Goal: Information Seeking & Learning: Learn about a topic

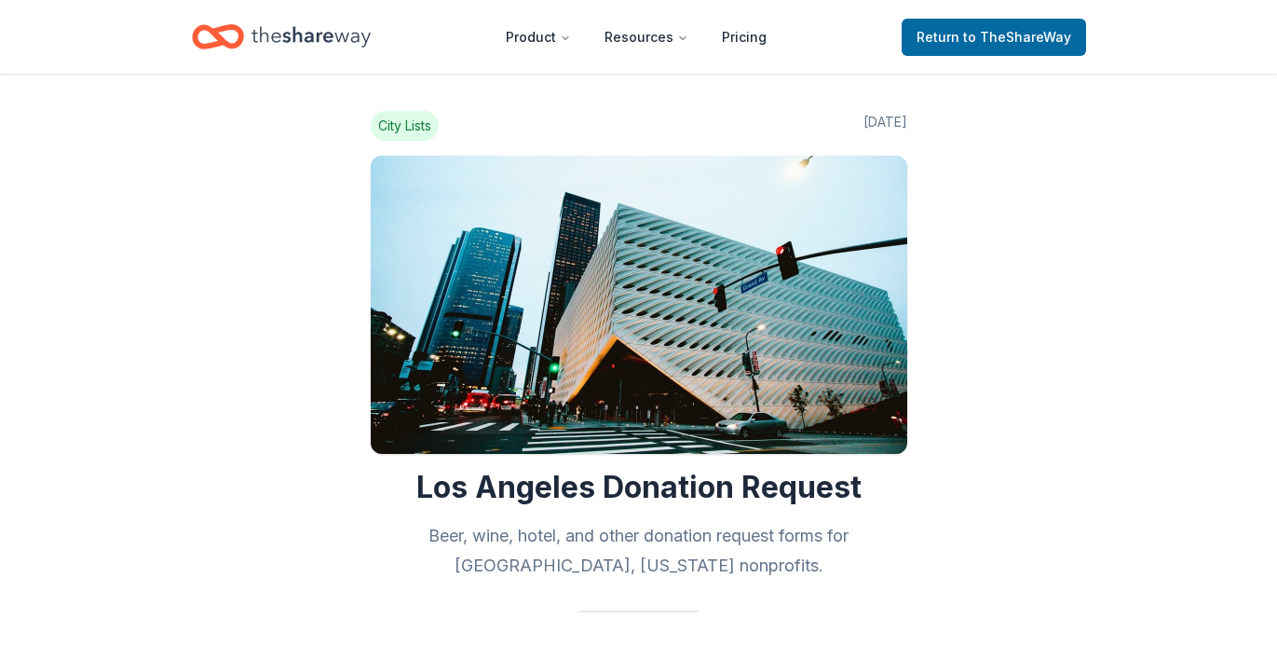
click at [306, 35] on icon "Home" at bounding box center [311, 37] width 119 height 38
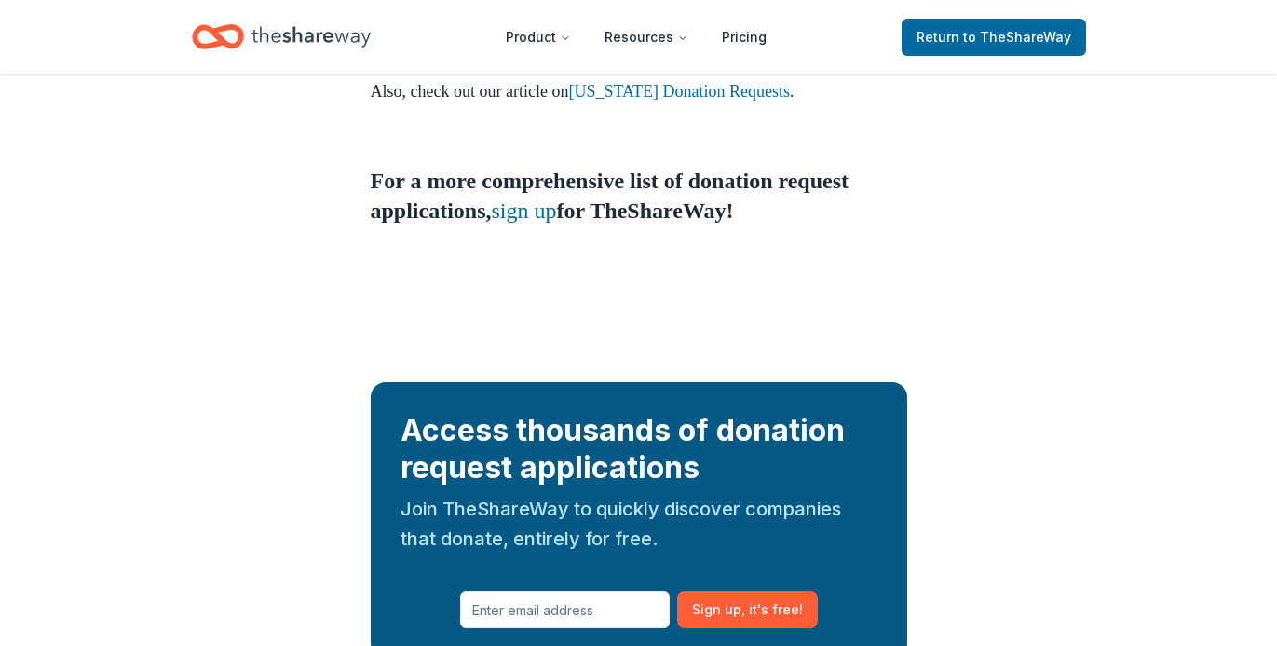
scroll to position [2128, 0]
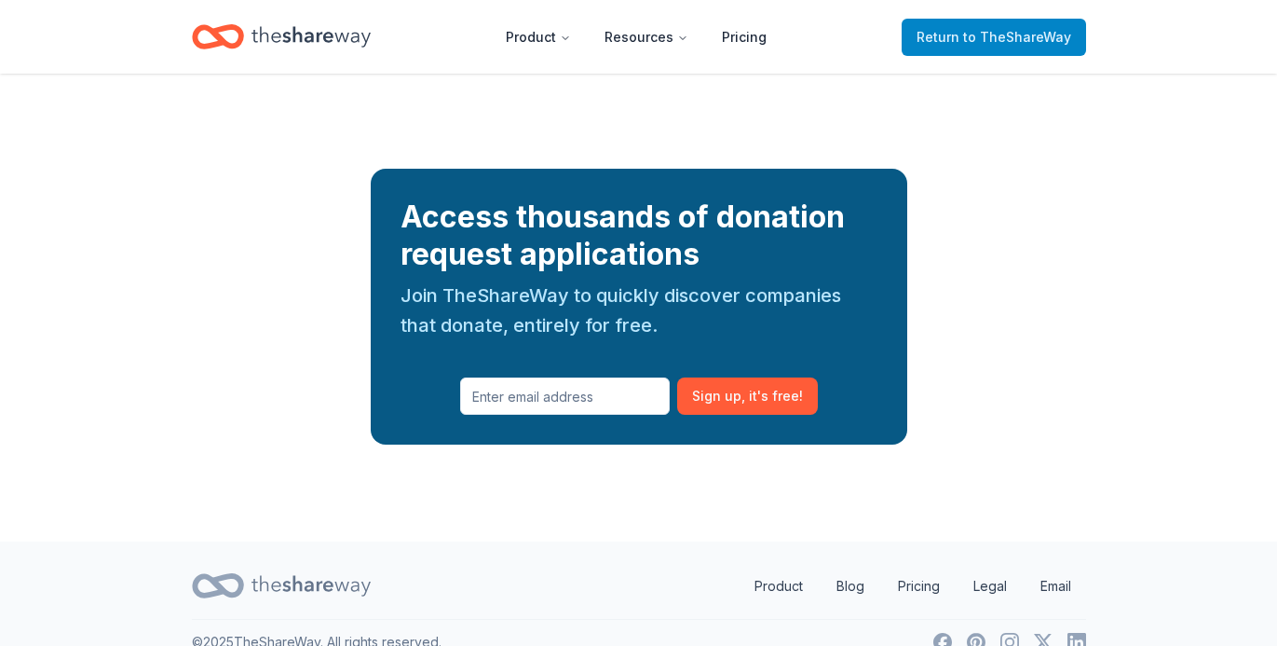
click at [998, 50] on link "Return to TheShareWay" at bounding box center [994, 37] width 184 height 37
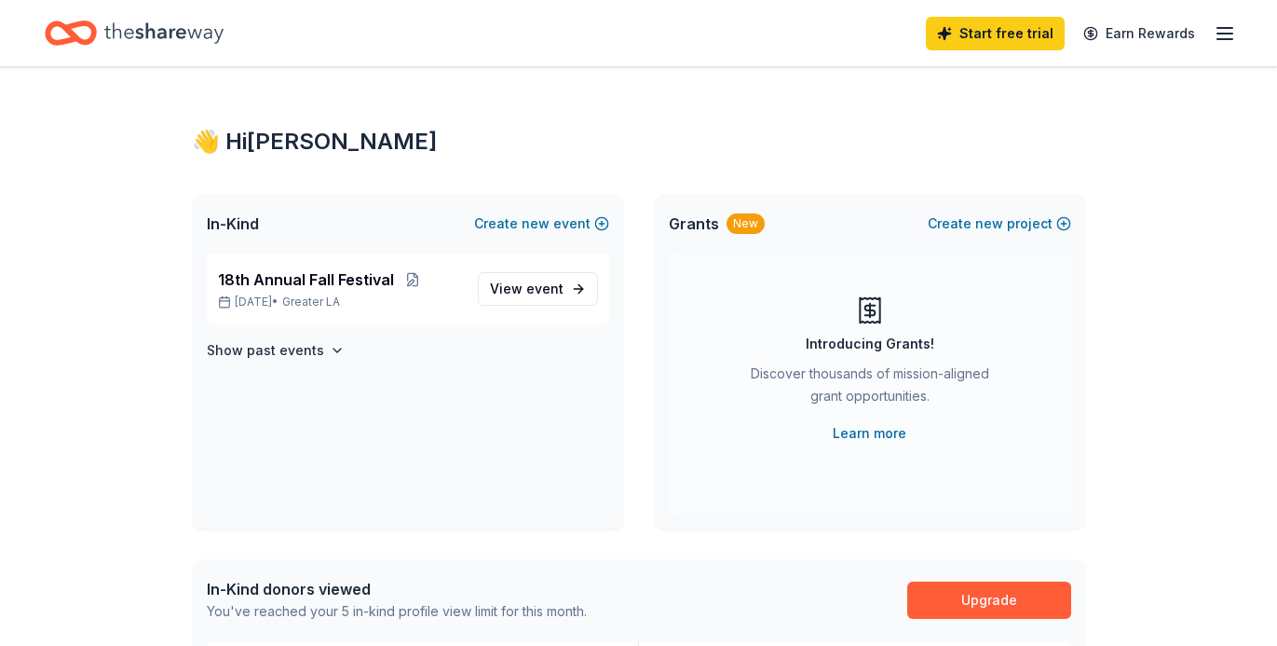
click at [995, 37] on link "Start free trial" at bounding box center [995, 34] width 139 height 34
click at [515, 289] on span "View event" at bounding box center [527, 289] width 74 height 22
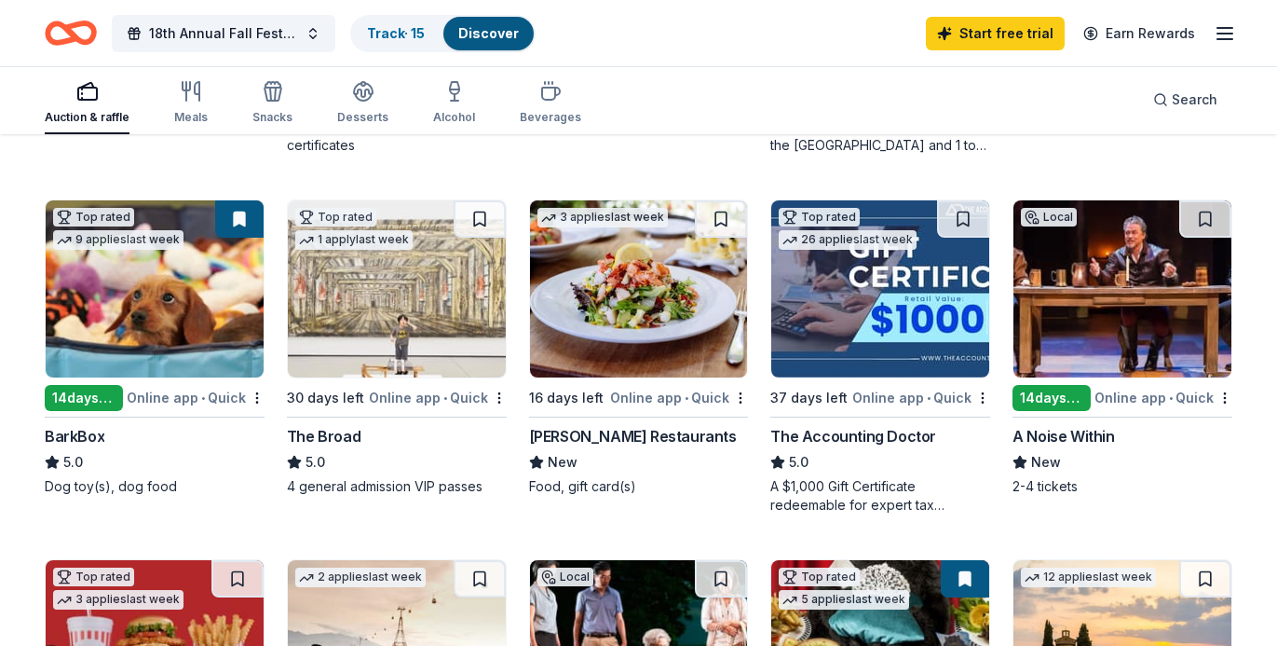
scroll to position [507, 0]
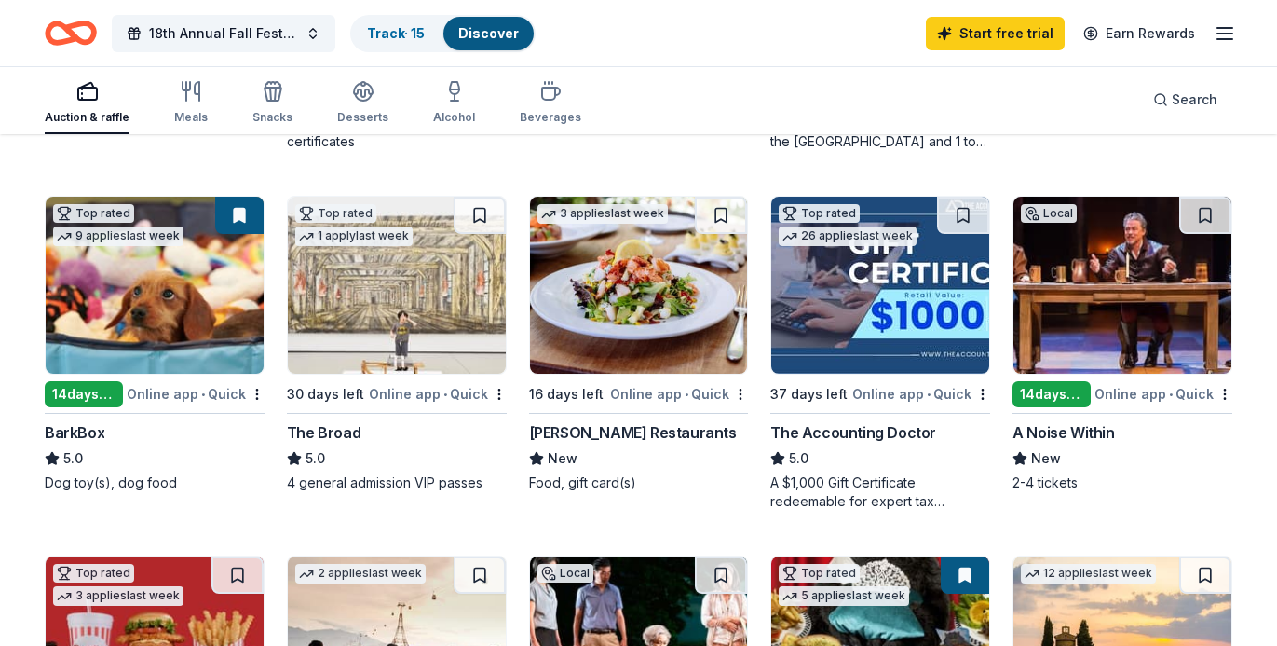
click at [658, 440] on div "[PERSON_NAME] Restaurants" at bounding box center [633, 432] width 208 height 22
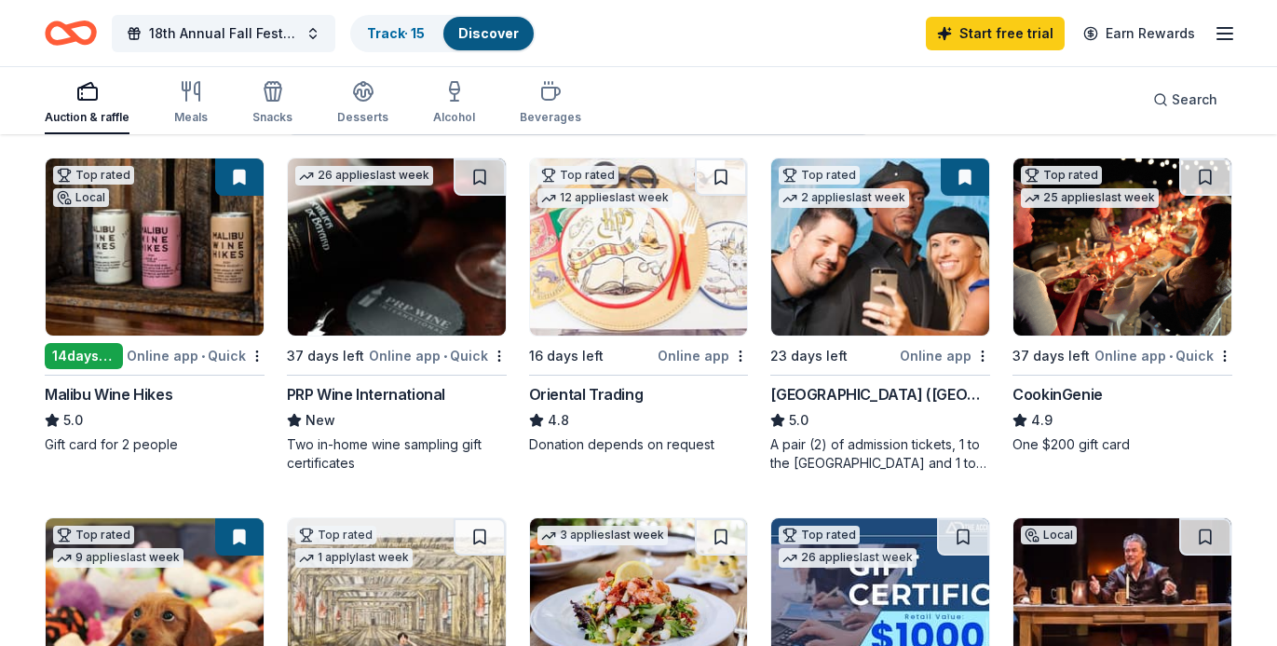
scroll to position [0, 0]
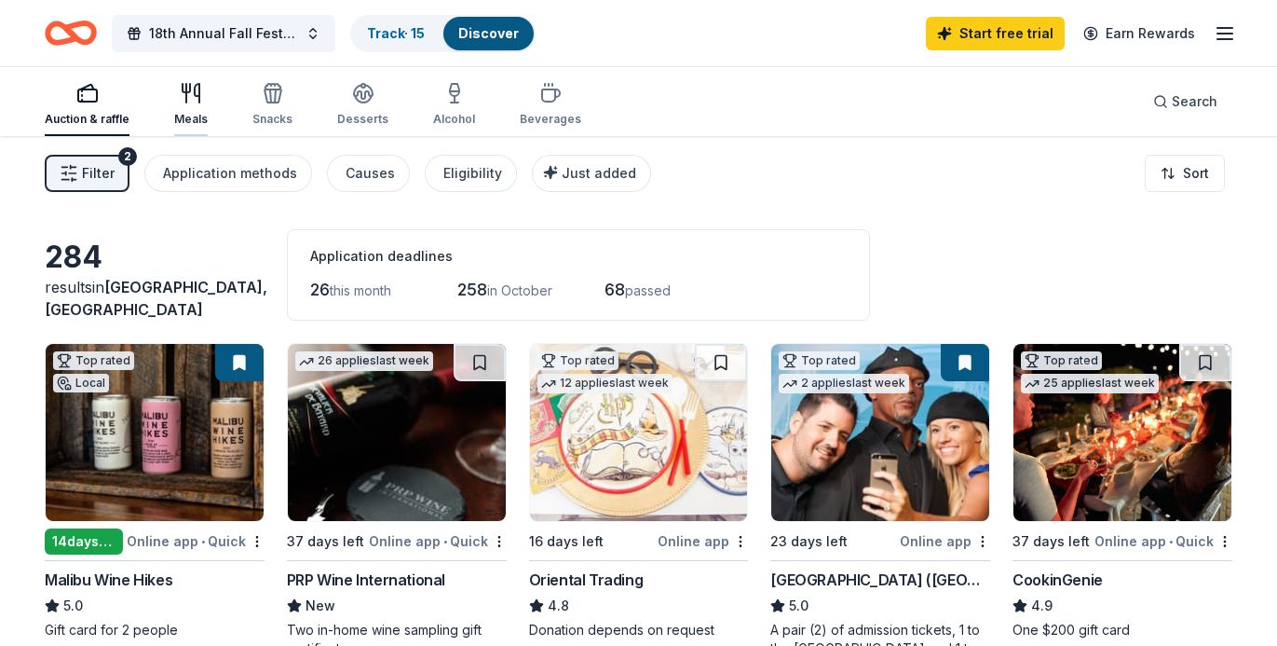
click at [197, 112] on div "Meals" at bounding box center [191, 119] width 34 height 15
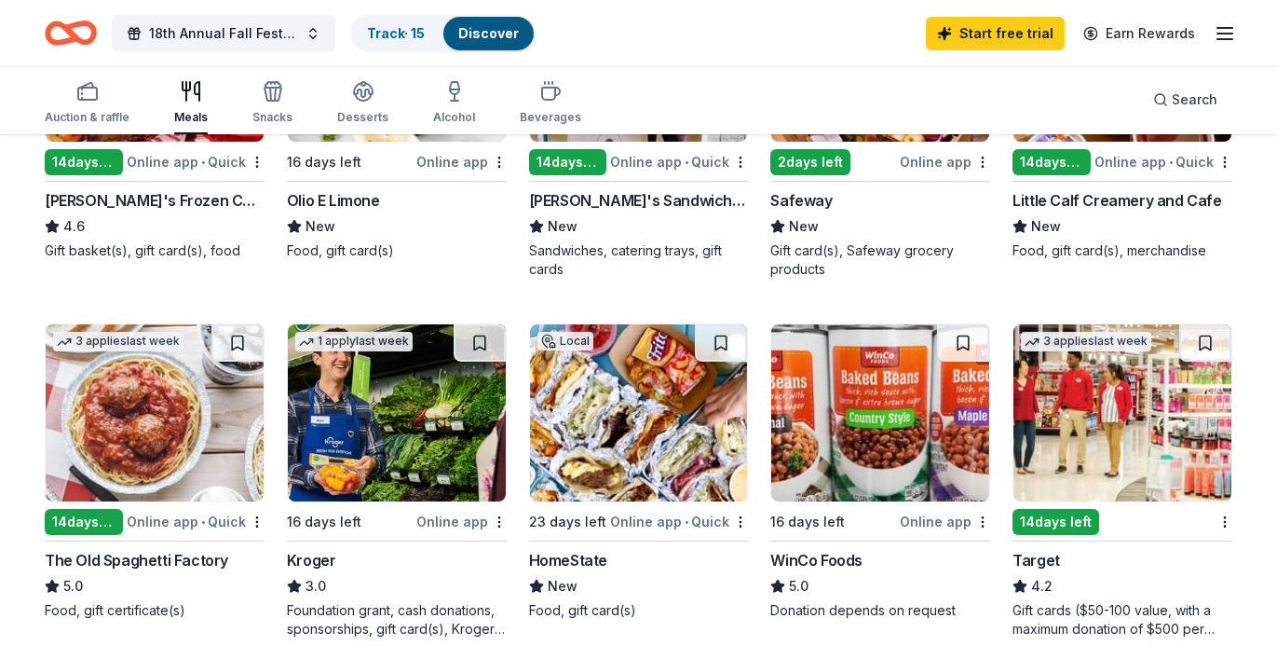
scroll to position [742, 0]
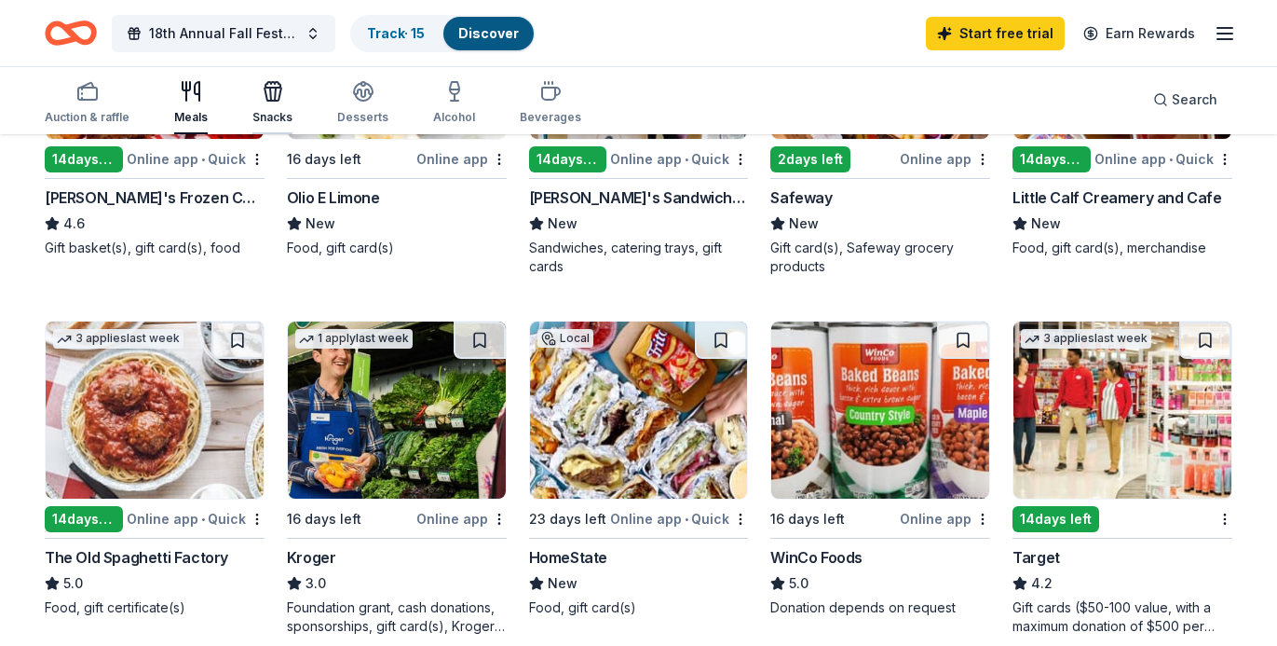
click at [279, 112] on div "Snacks" at bounding box center [272, 117] width 40 height 15
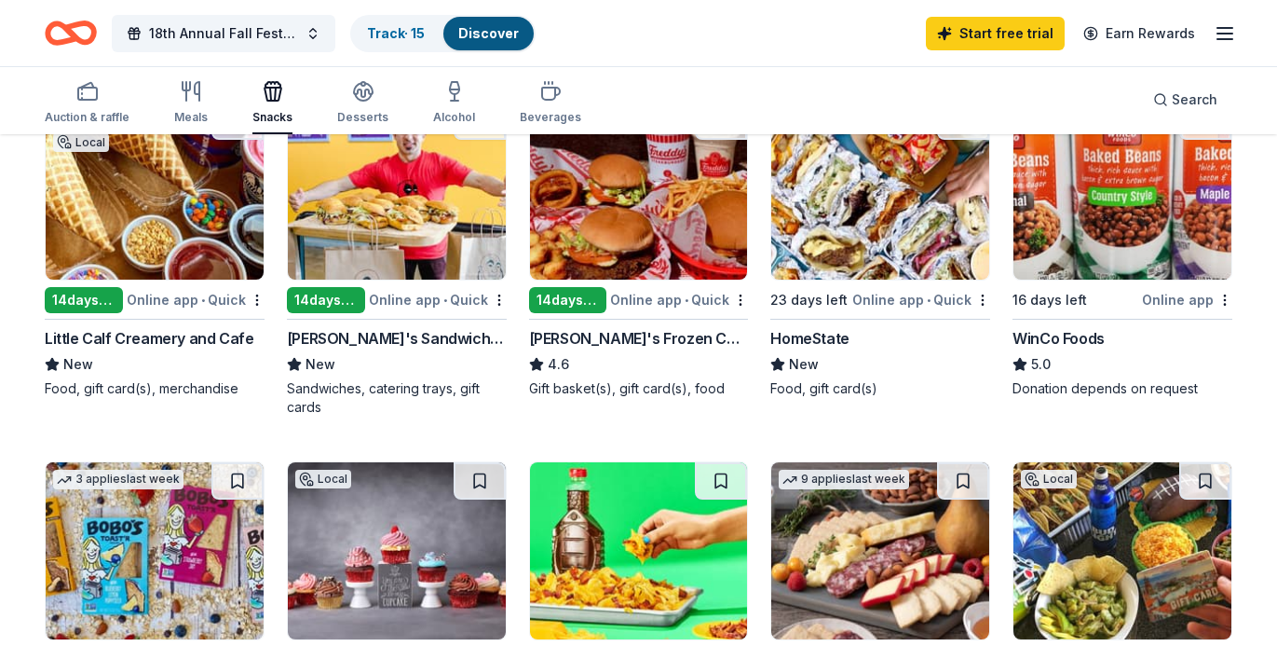
scroll to position [151, 0]
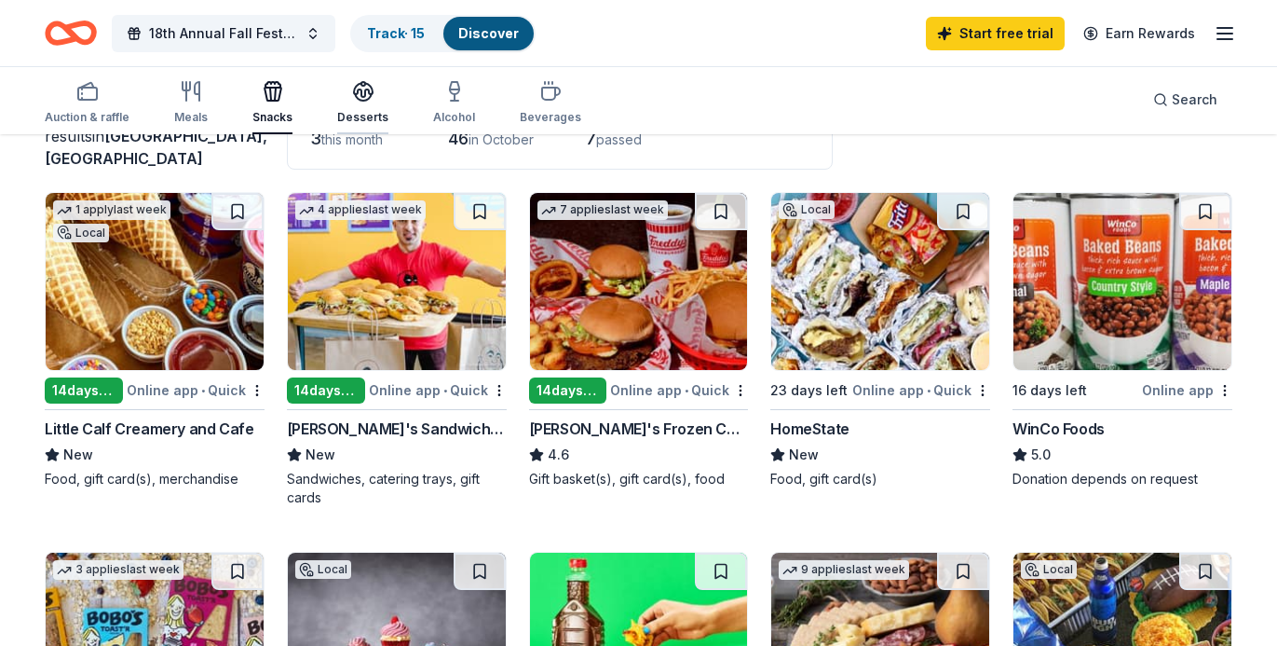
click at [361, 94] on icon "button" at bounding box center [363, 90] width 19 height 14
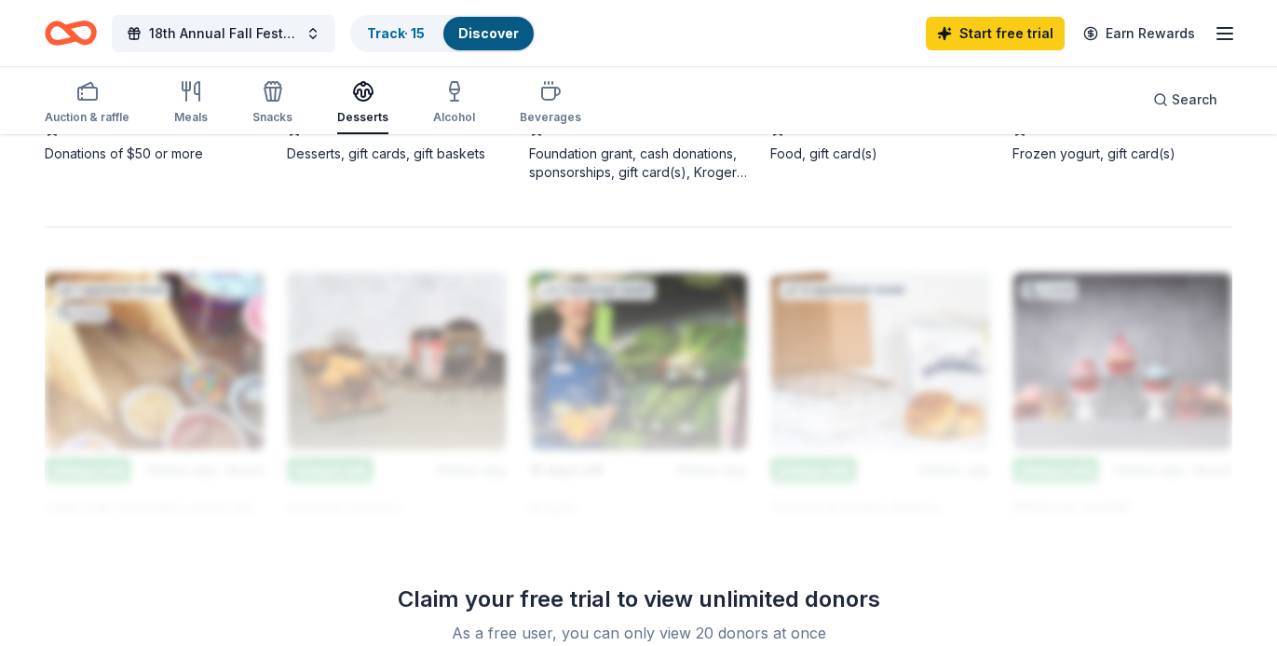
scroll to position [1582, 0]
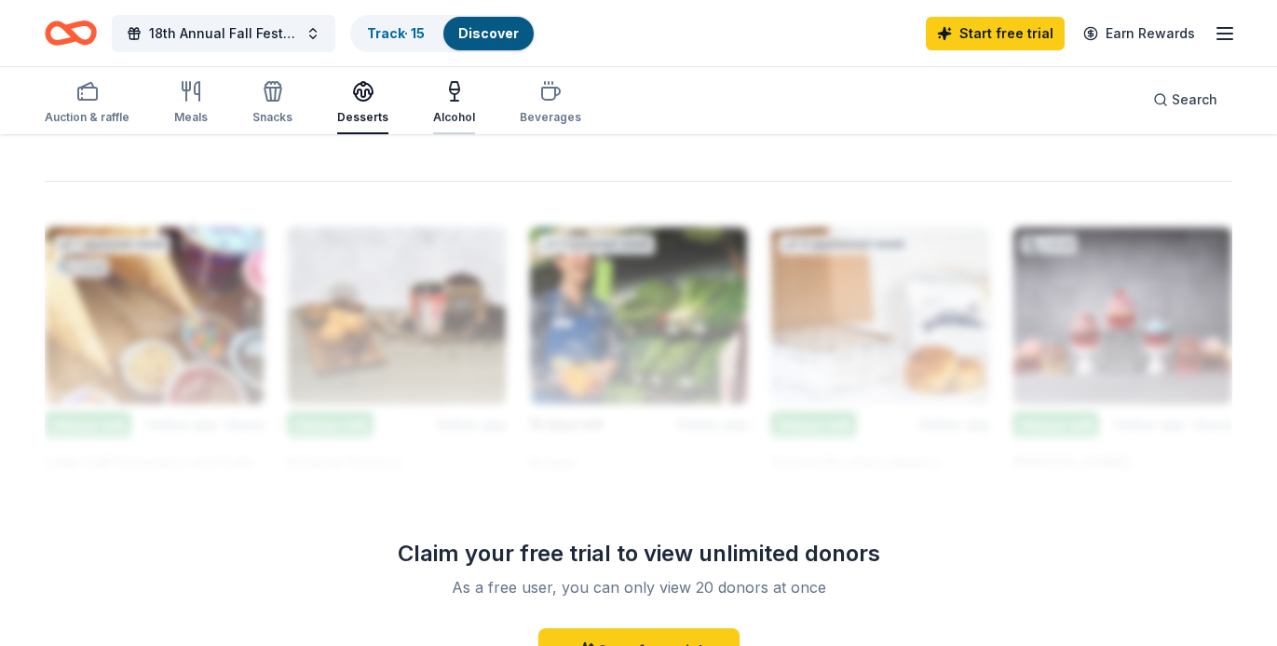
click at [454, 112] on div "Alcohol" at bounding box center [454, 117] width 42 height 15
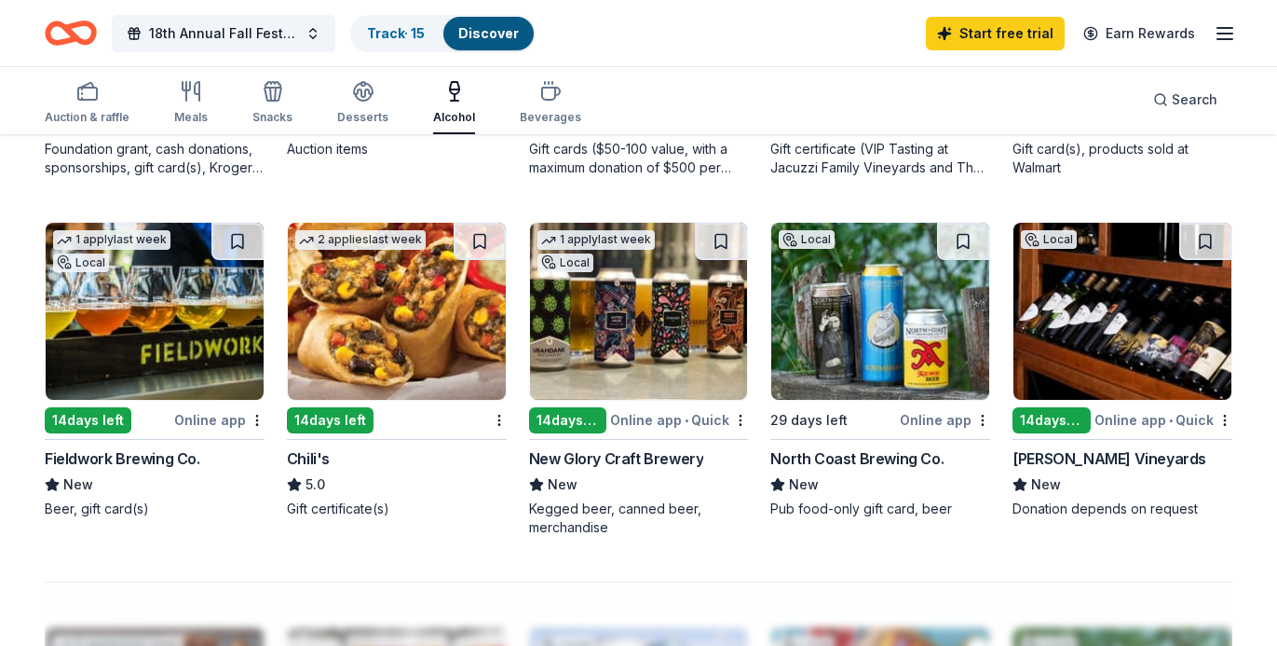
scroll to position [856, 0]
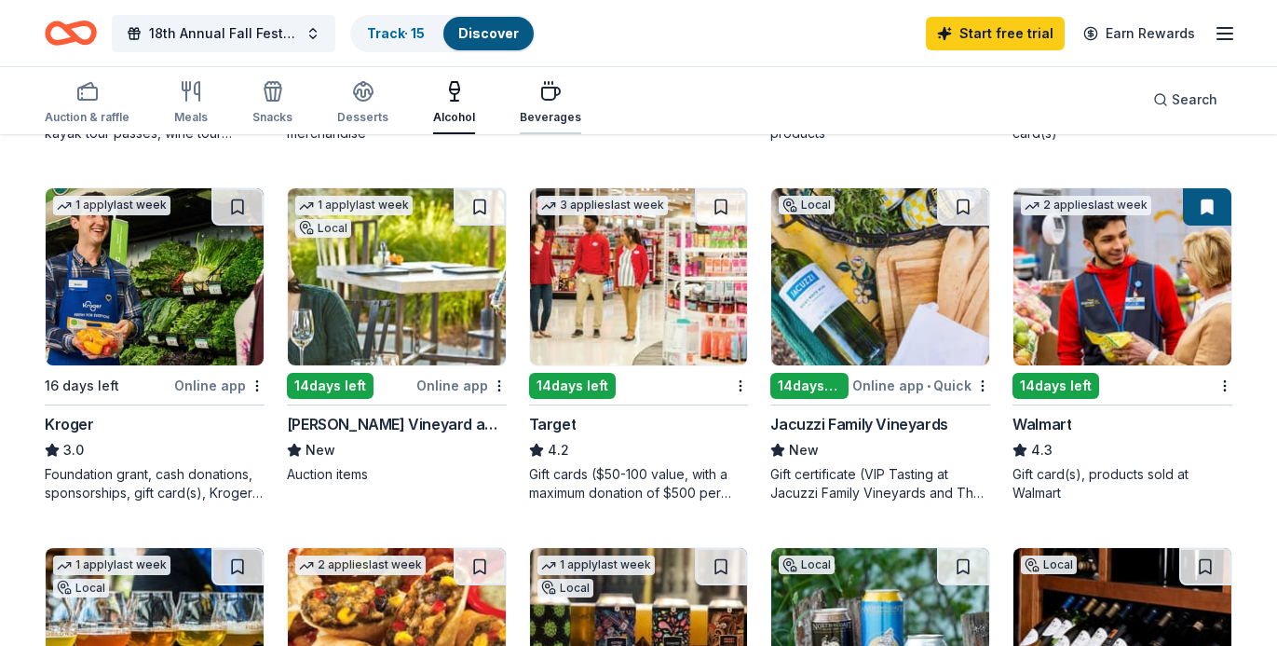
click at [530, 110] on div "Beverages" at bounding box center [550, 117] width 61 height 15
